Goal: Information Seeking & Learning: Learn about a topic

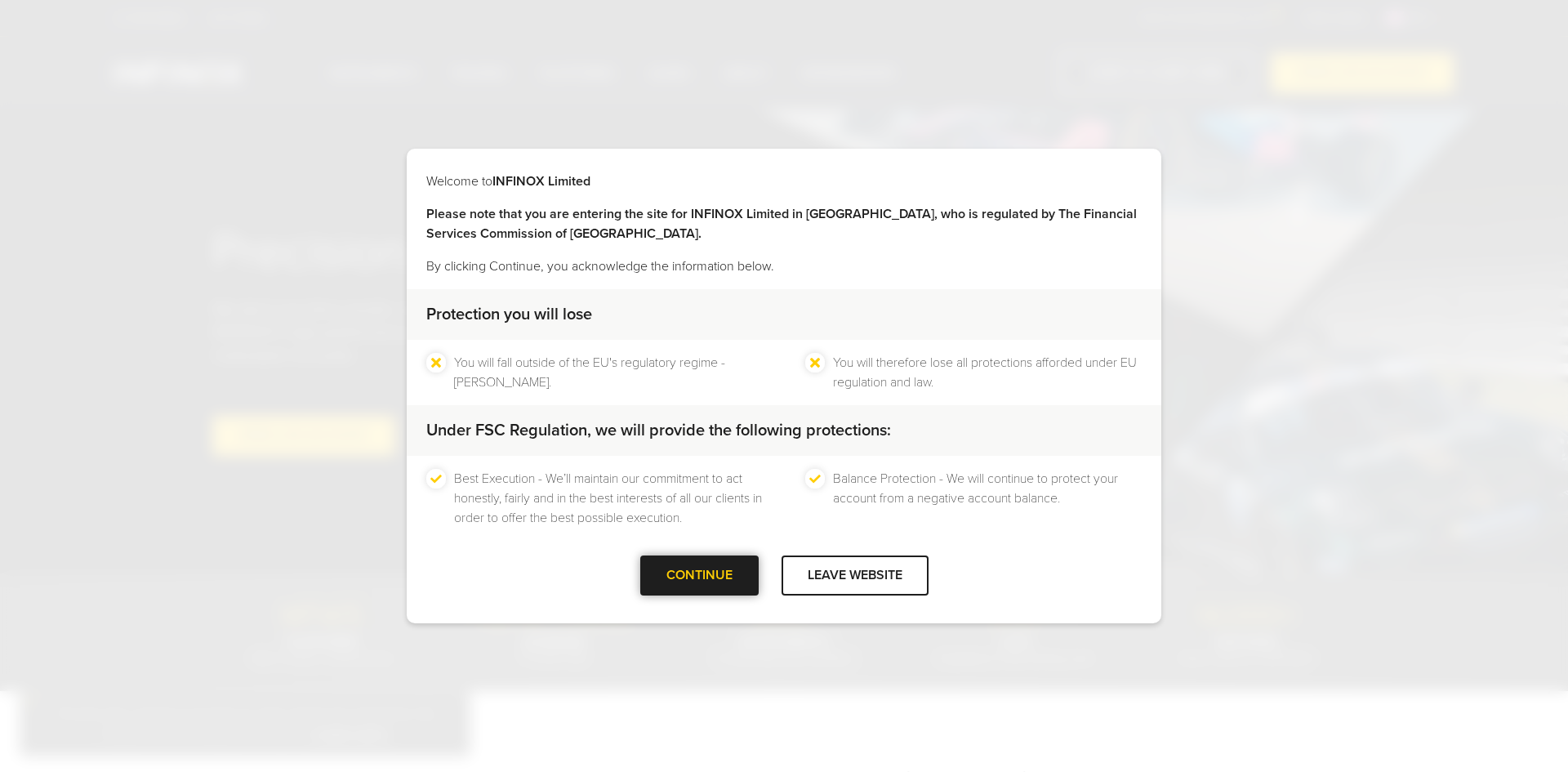
click at [722, 580] on div "CONTINUE" at bounding box center [700, 574] width 119 height 40
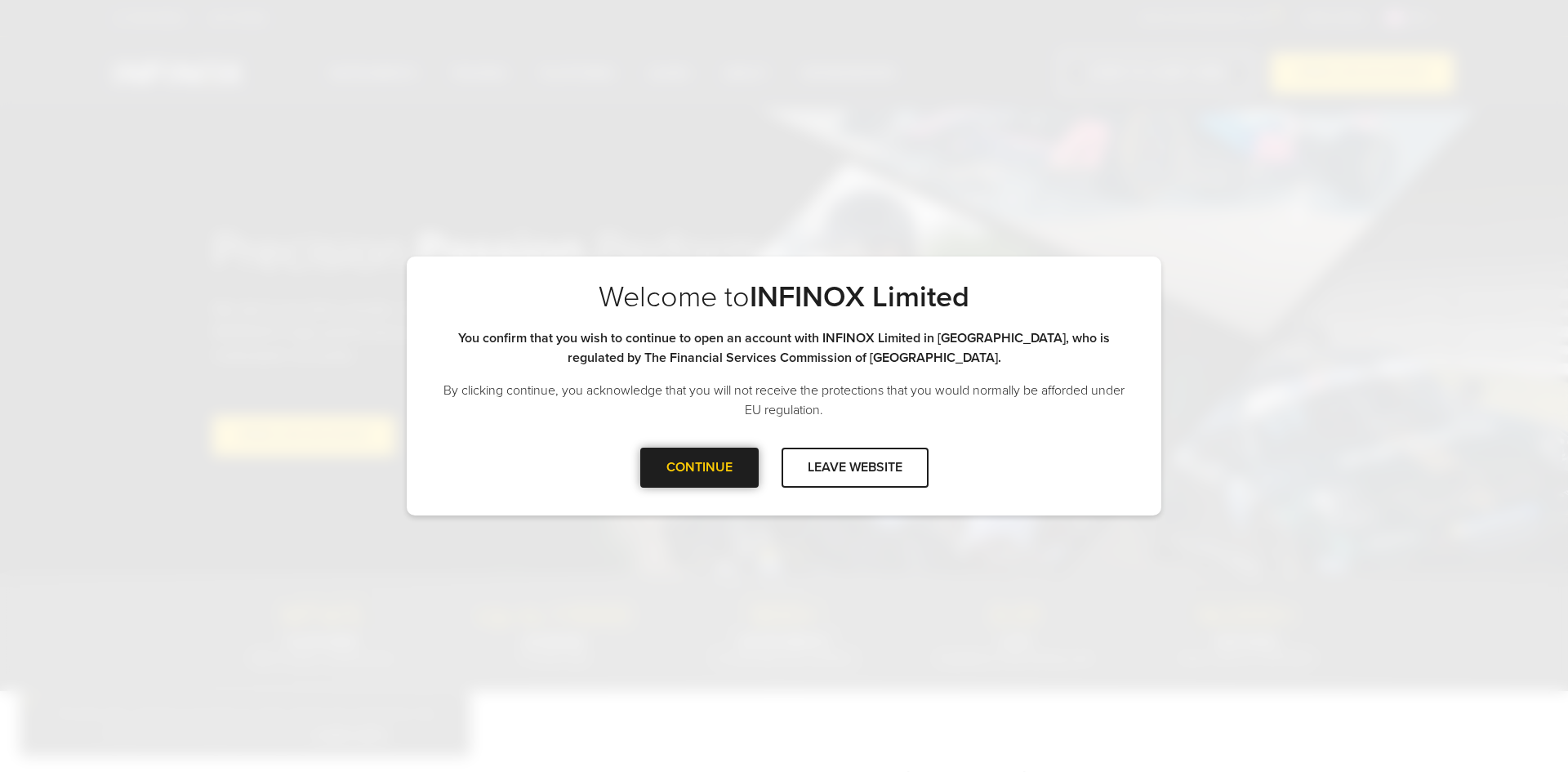
click at [687, 474] on div "CONTINUE" at bounding box center [700, 467] width 119 height 40
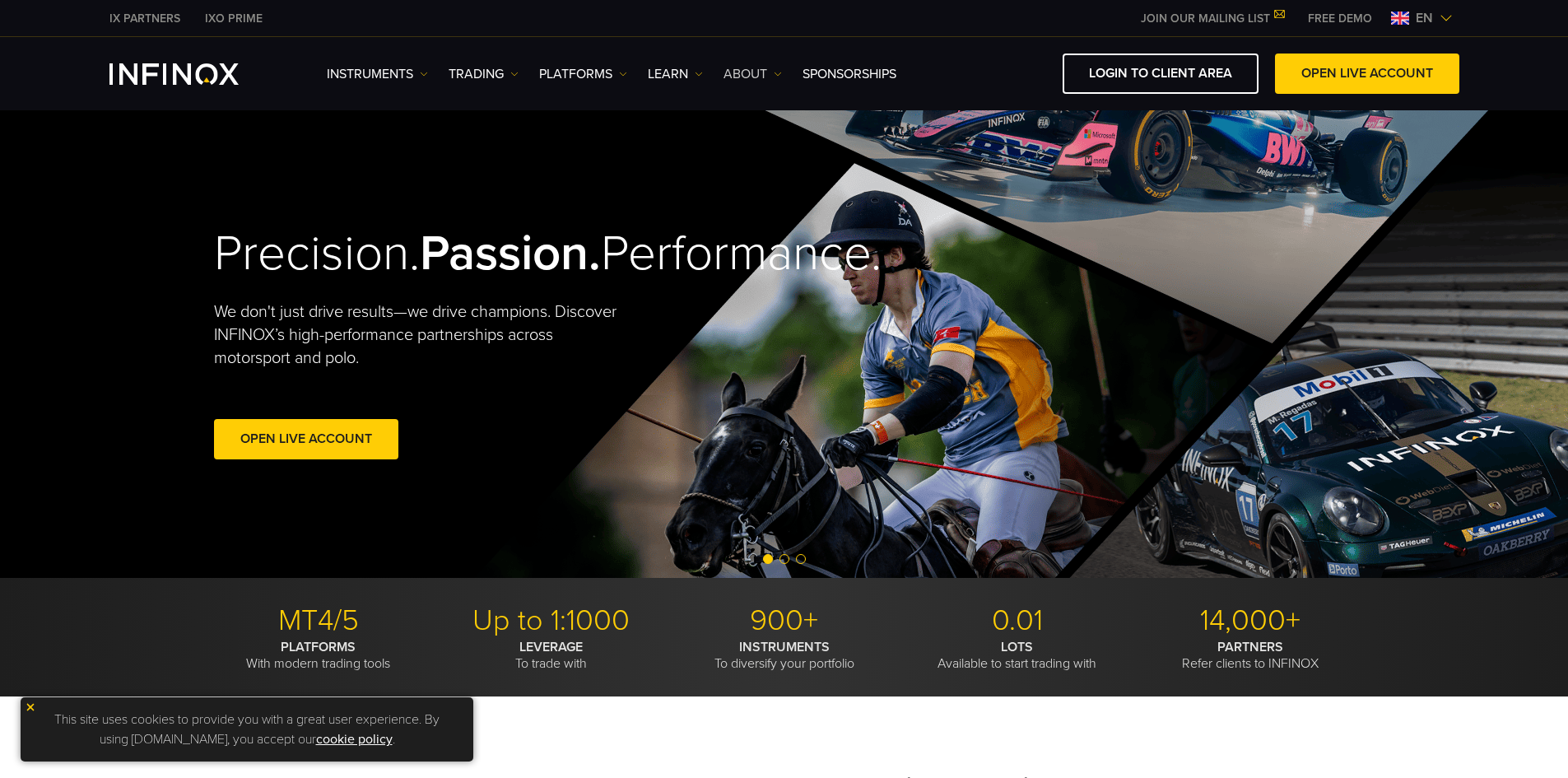
click at [765, 76] on link "ABOUT" at bounding box center [753, 74] width 59 height 20
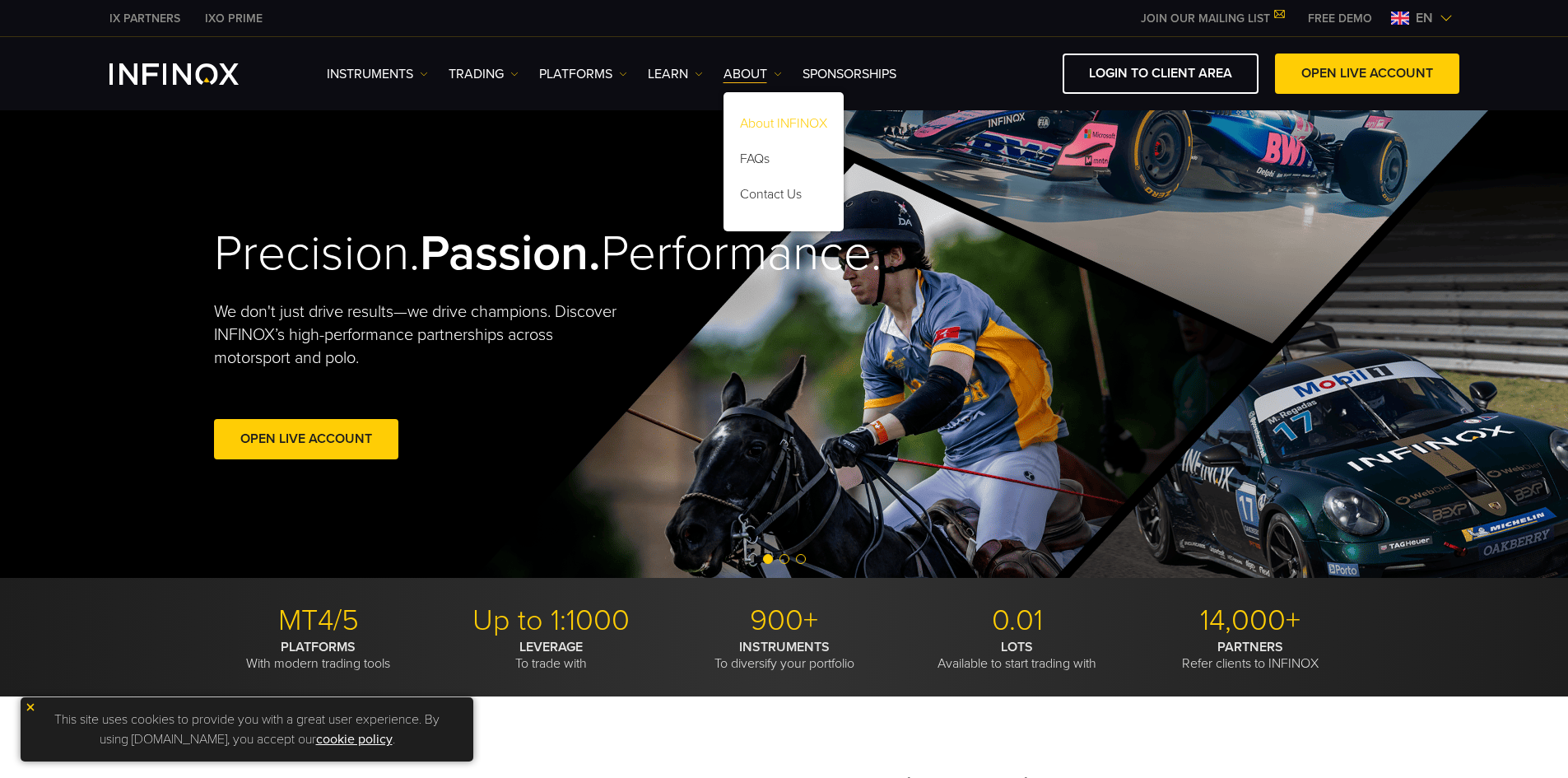
click at [790, 122] on link "About INFINOX" at bounding box center [783, 127] width 120 height 35
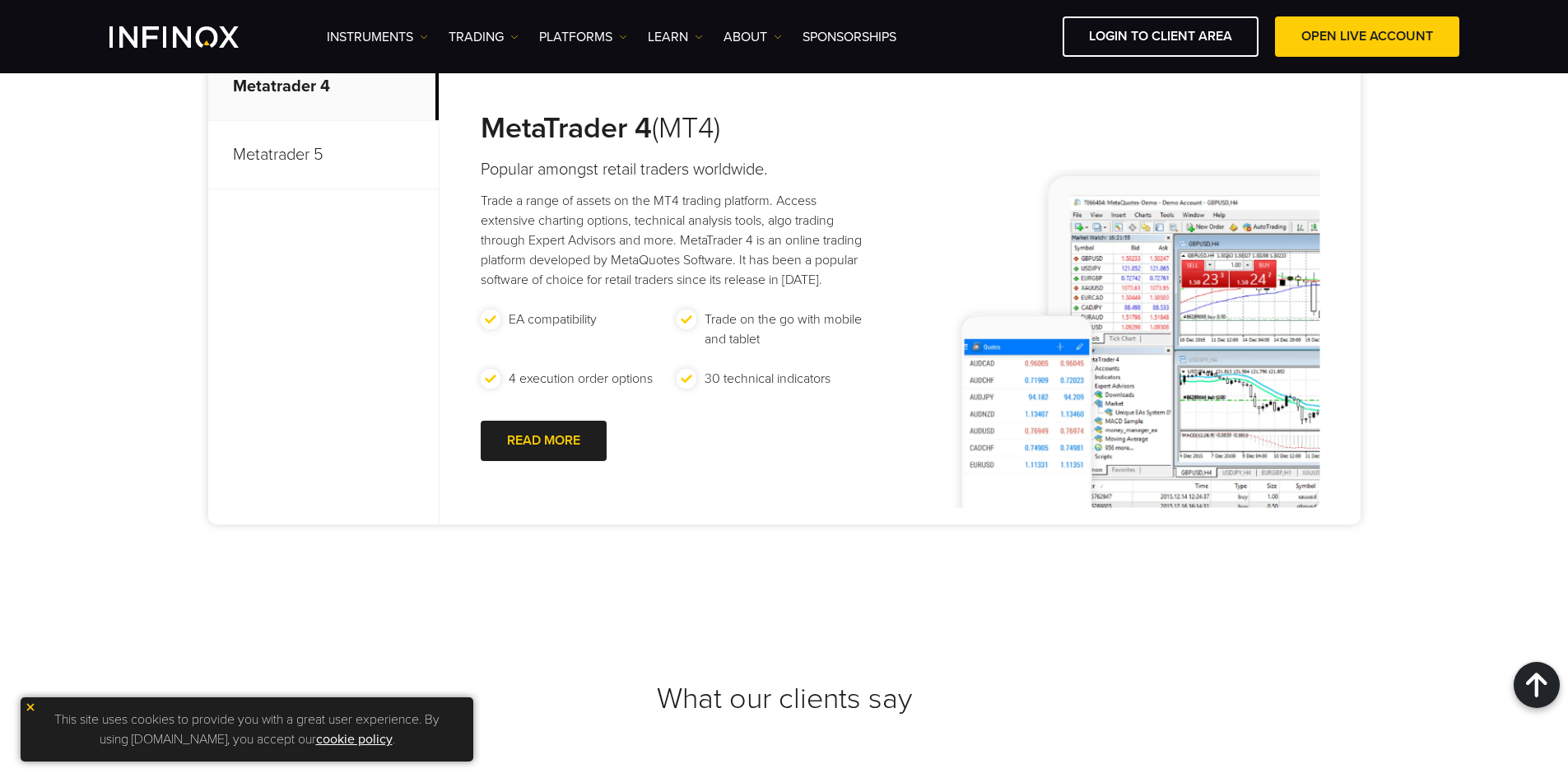
scroll to position [4937, 0]
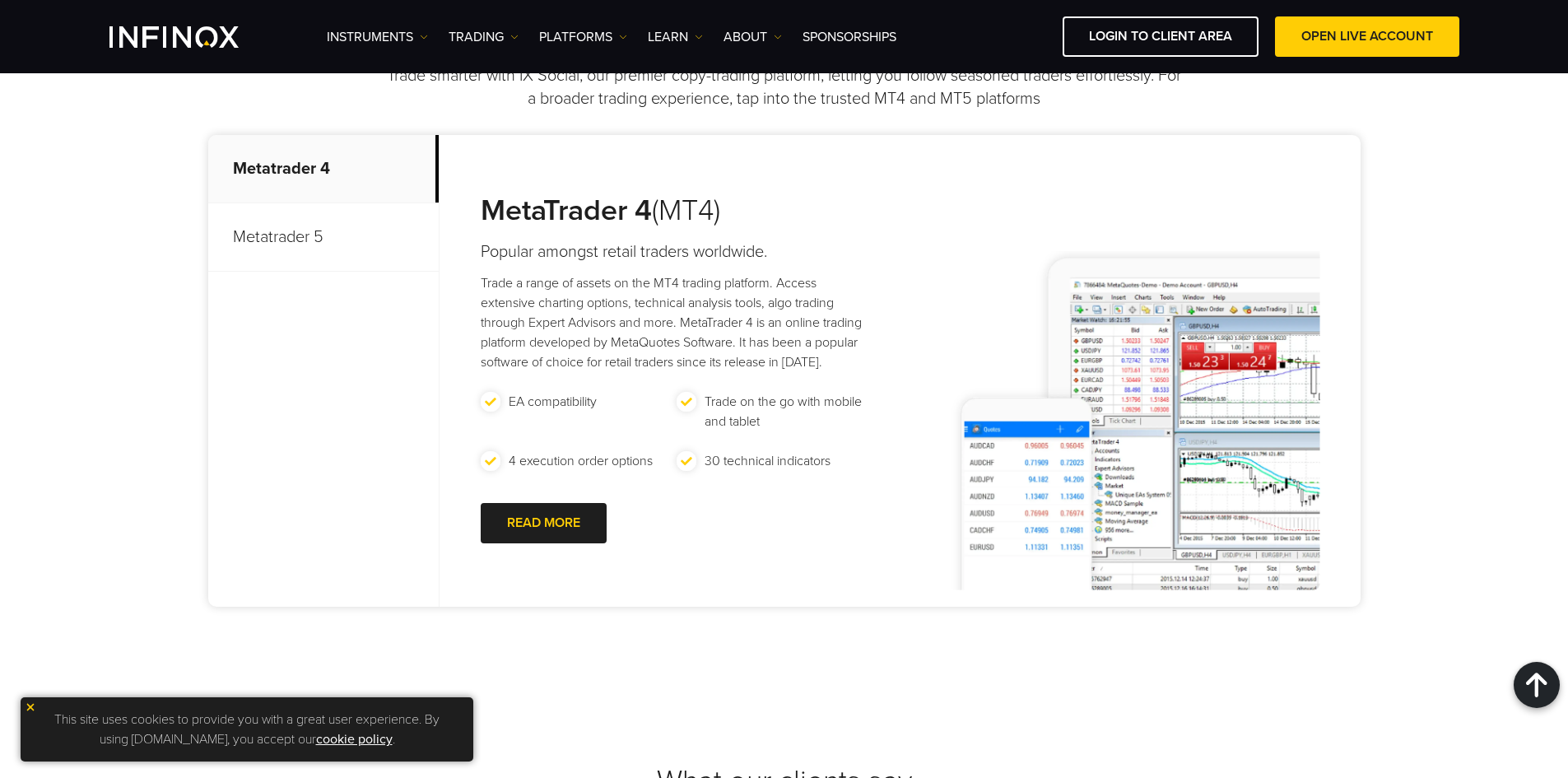
click at [352, 228] on p "Metatrader 5" at bounding box center [323, 237] width 231 height 69
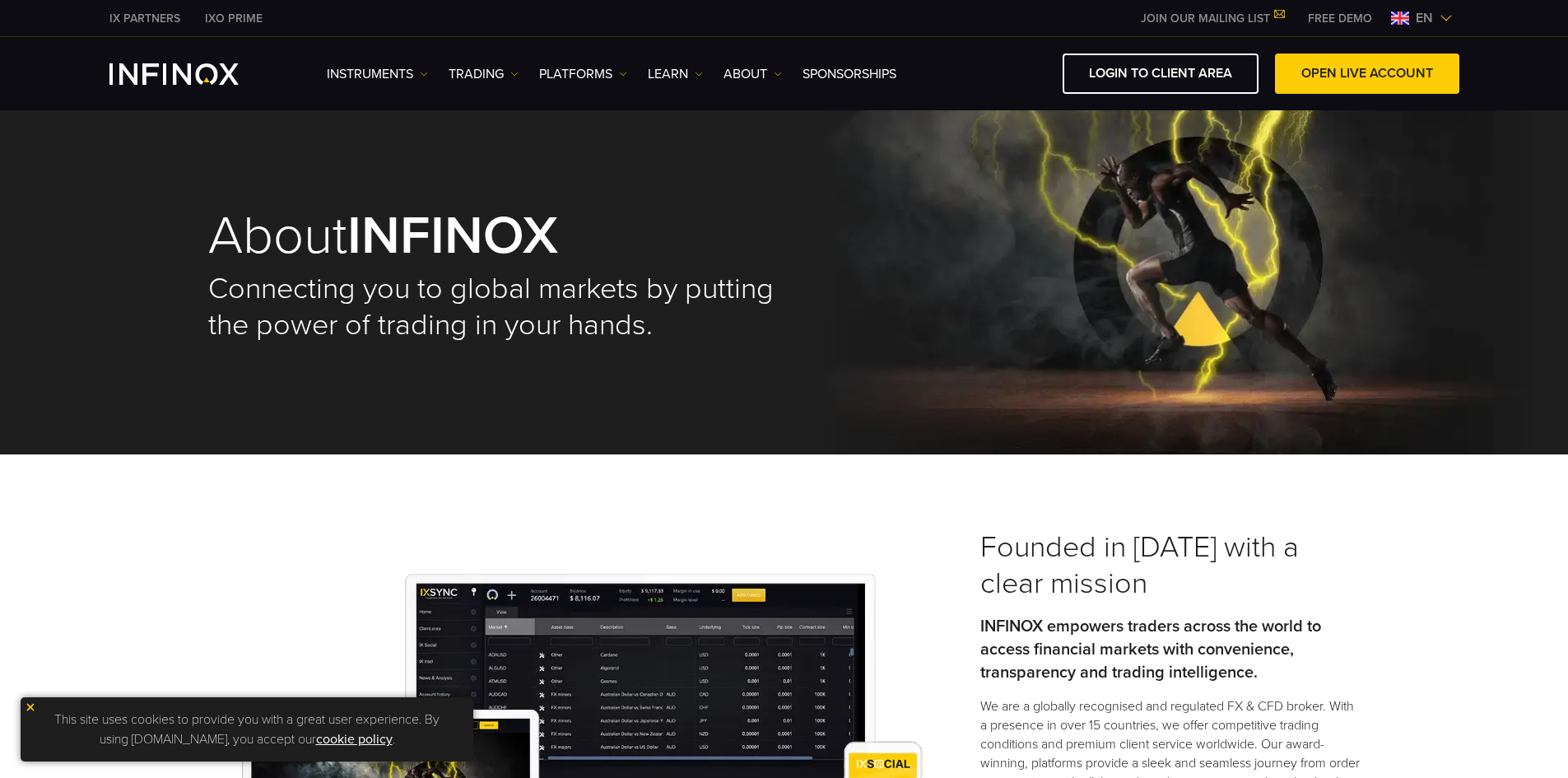
scroll to position [0, 0]
